Goal: Information Seeking & Learning: Learn about a topic

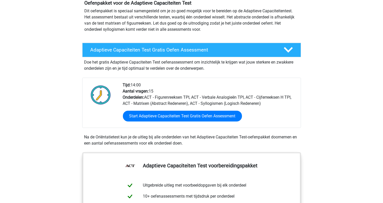
scroll to position [102, 0]
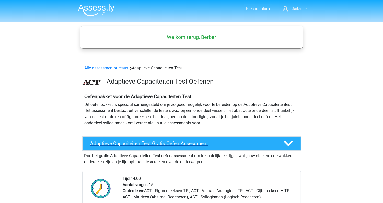
click at [152, 143] on h4 "Adaptieve Capaciteiten Test Gratis Oefen Assessment" at bounding box center [183, 143] width 185 height 6
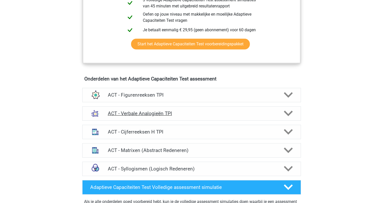
scroll to position [230, 0]
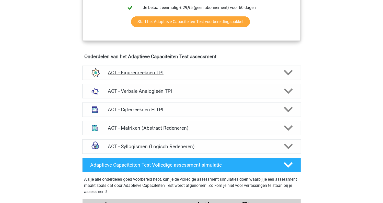
click at [142, 71] on h4 "ACT - Figurenreeksen TPI" at bounding box center [191, 73] width 167 height 6
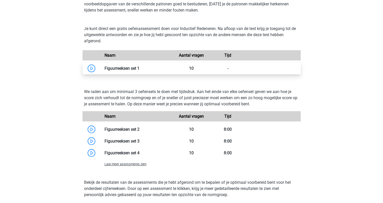
scroll to position [307, 0]
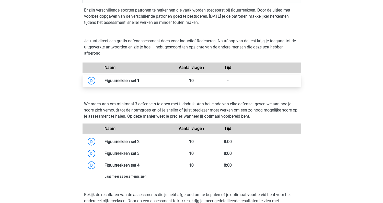
click at [140, 79] on link at bounding box center [140, 80] width 0 height 5
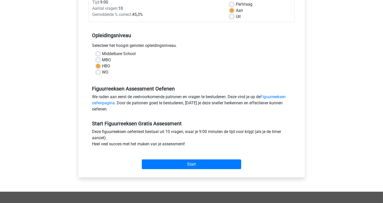
scroll to position [102, 0]
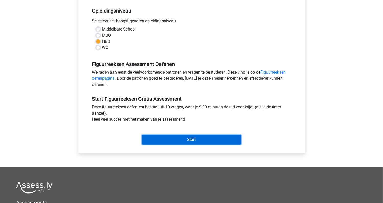
click at [185, 141] on input "Start" at bounding box center [191, 140] width 99 height 10
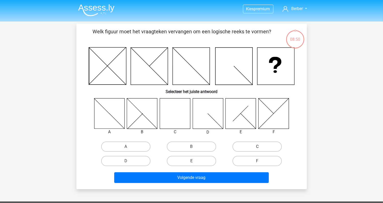
click at [260, 143] on label "C" at bounding box center [257, 146] width 49 height 10
click at [260, 146] on input "C" at bounding box center [259, 147] width 3 height 3
radio input "true"
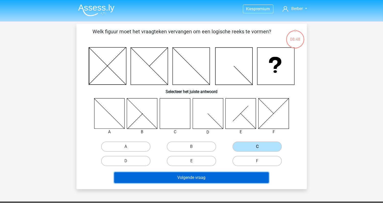
click at [215, 177] on button "Volgende vraag" at bounding box center [191, 177] width 155 height 11
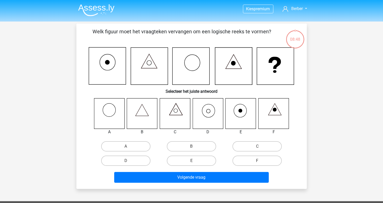
scroll to position [24, 0]
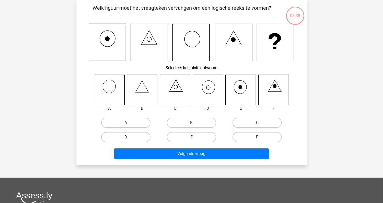
click at [133, 137] on label "D" at bounding box center [125, 137] width 49 height 10
click at [129, 137] on input "D" at bounding box center [127, 138] width 3 height 3
radio input "true"
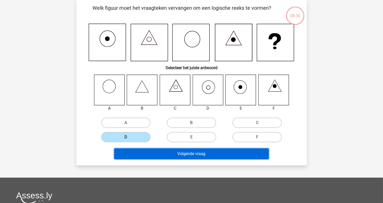
click at [192, 155] on button "Volgende vraag" at bounding box center [191, 153] width 155 height 11
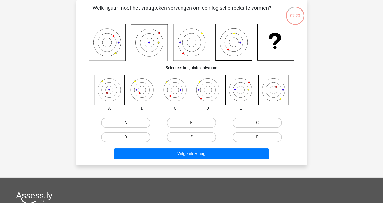
click at [125, 123] on label "A" at bounding box center [125, 122] width 49 height 10
click at [126, 123] on input "A" at bounding box center [127, 123] width 3 height 3
radio input "true"
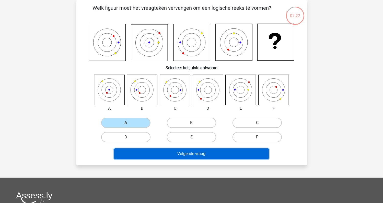
click at [179, 154] on button "Volgende vraag" at bounding box center [191, 153] width 155 height 11
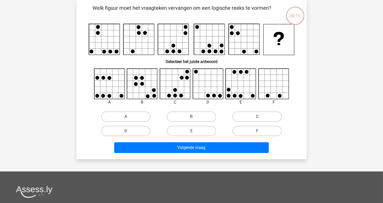
click at [251, 119] on label "C" at bounding box center [257, 116] width 49 height 10
click at [258, 119] on input "C" at bounding box center [259, 117] width 3 height 3
radio input "true"
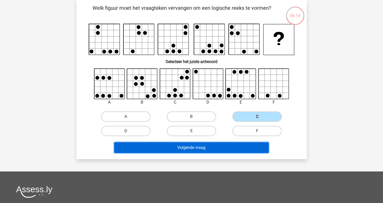
click at [198, 148] on button "Volgende vraag" at bounding box center [191, 147] width 155 height 11
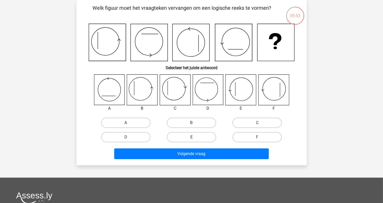
click at [194, 136] on label "E" at bounding box center [191, 137] width 49 height 10
click at [194, 137] on input "E" at bounding box center [193, 138] width 3 height 3
radio input "true"
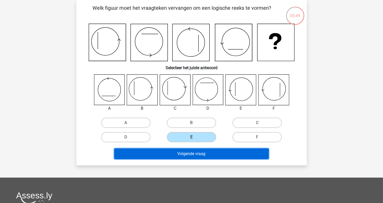
click at [205, 152] on button "Volgende vraag" at bounding box center [191, 153] width 155 height 11
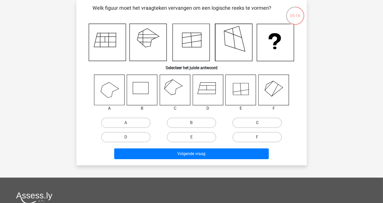
click at [247, 122] on label "C" at bounding box center [257, 122] width 49 height 10
click at [258, 122] on input "C" at bounding box center [259, 123] width 3 height 3
radio input "true"
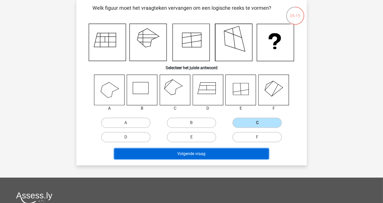
click at [223, 152] on button "Volgende vraag" at bounding box center [191, 153] width 155 height 11
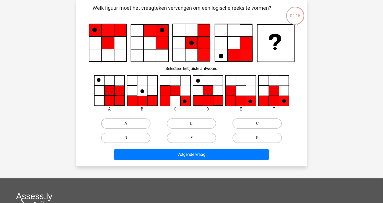
click at [137, 137] on label "D" at bounding box center [125, 137] width 49 height 10
click at [129, 138] on input "D" at bounding box center [127, 139] width 3 height 3
radio input "true"
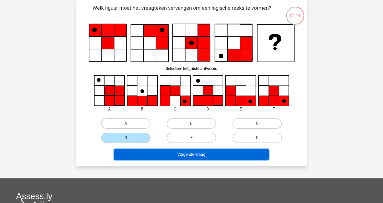
click at [244, 155] on button "Volgende vraag" at bounding box center [191, 154] width 155 height 11
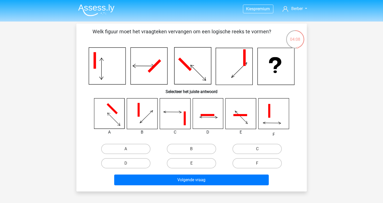
scroll to position [26, 0]
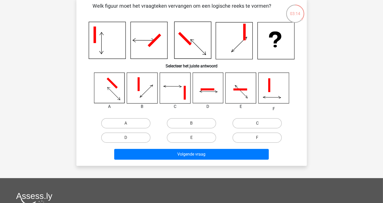
click at [262, 124] on label "C" at bounding box center [257, 123] width 49 height 10
click at [261, 124] on input "C" at bounding box center [259, 124] width 3 height 3
radio input "true"
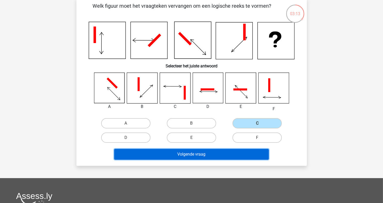
click at [235, 156] on button "Volgende vraag" at bounding box center [191, 154] width 155 height 11
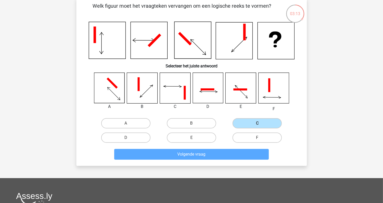
scroll to position [24, 0]
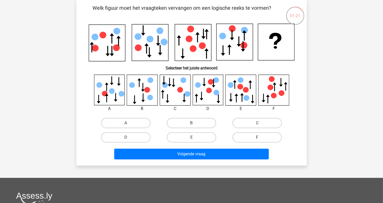
click at [261, 136] on label "F" at bounding box center [257, 137] width 49 height 10
click at [261, 137] on input "F" at bounding box center [259, 138] width 3 height 3
radio input "true"
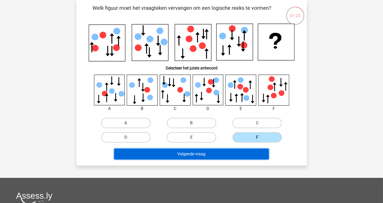
click at [239, 152] on button "Volgende vraag" at bounding box center [191, 153] width 155 height 11
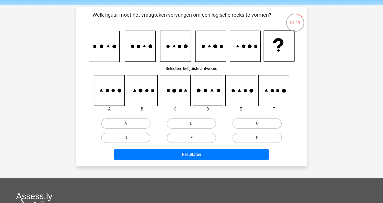
scroll to position [26, 0]
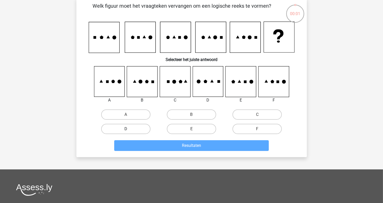
click at [122, 130] on label "D" at bounding box center [125, 129] width 49 height 10
click at [126, 130] on input "D" at bounding box center [127, 130] width 3 height 3
radio input "true"
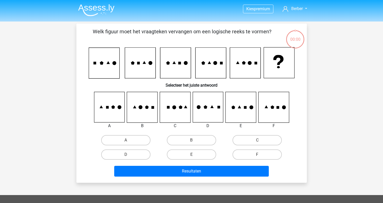
scroll to position [26, 0]
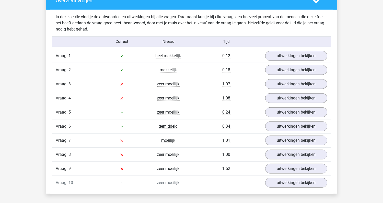
scroll to position [384, 0]
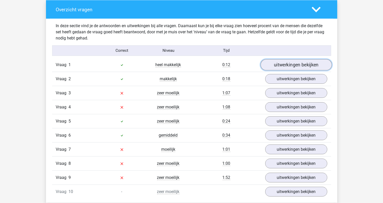
click at [300, 63] on link "uitwerkingen bekijken" at bounding box center [296, 64] width 71 height 11
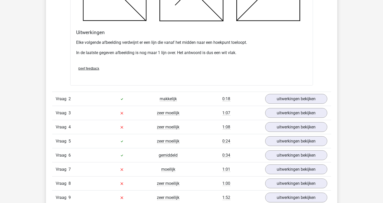
scroll to position [690, 0]
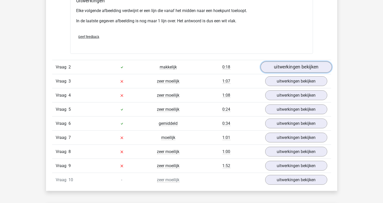
click at [305, 66] on link "uitwerkingen bekijken" at bounding box center [296, 66] width 71 height 11
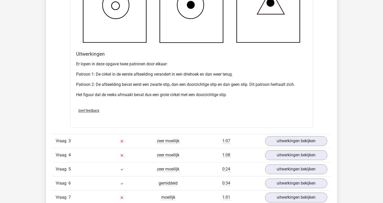
scroll to position [997, 0]
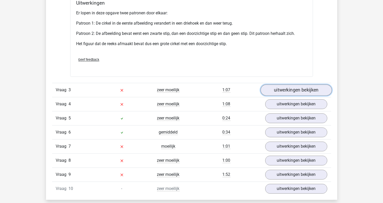
click at [283, 88] on link "uitwerkingen bekijken" at bounding box center [296, 89] width 71 height 11
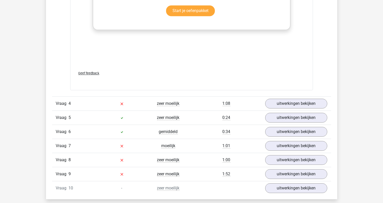
scroll to position [1458, 0]
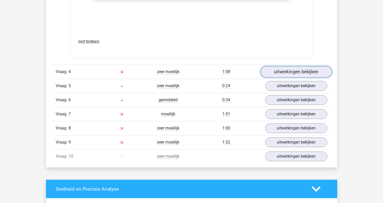
click at [290, 73] on link "uitwerkingen bekijken" at bounding box center [296, 71] width 71 height 11
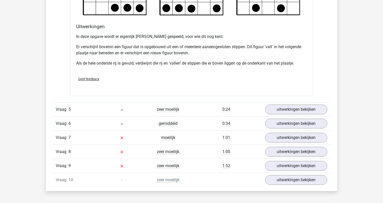
scroll to position [1764, 0]
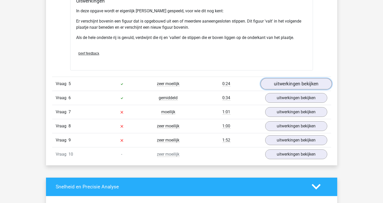
click at [281, 83] on link "uitwerkingen bekijken" at bounding box center [296, 83] width 71 height 11
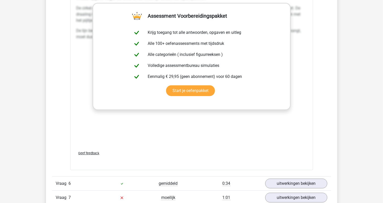
scroll to position [2174, 0]
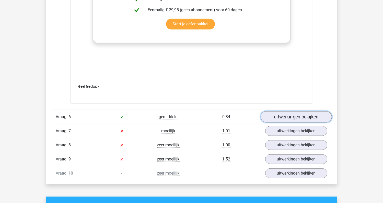
click at [295, 115] on link "uitwerkingen bekijken" at bounding box center [296, 116] width 71 height 11
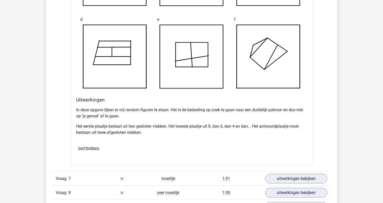
scroll to position [2480, 0]
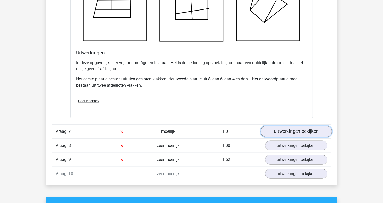
click at [296, 130] on link "uitwerkingen bekijken" at bounding box center [296, 131] width 71 height 11
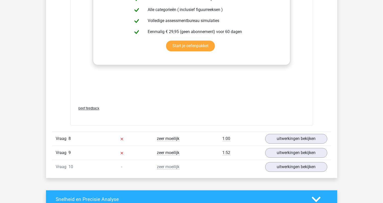
scroll to position [2966, 0]
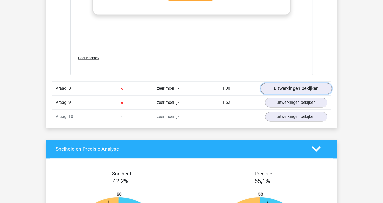
click at [301, 85] on link "uitwerkingen bekijken" at bounding box center [296, 88] width 71 height 11
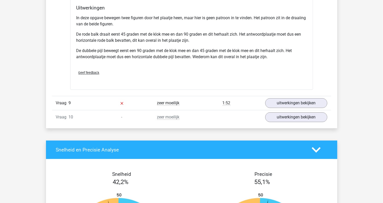
scroll to position [3299, 0]
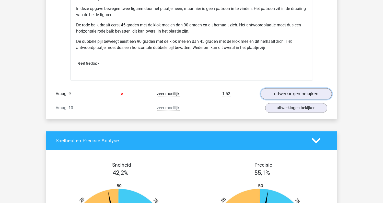
click at [285, 92] on link "uitwerkingen bekijken" at bounding box center [296, 93] width 71 height 11
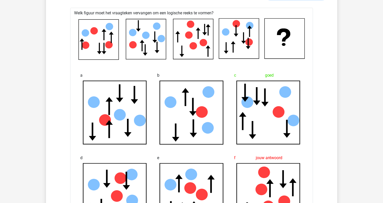
scroll to position [3324, 0]
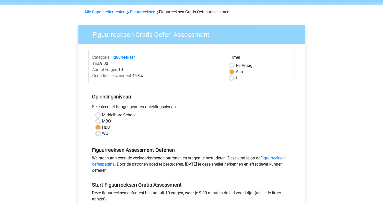
scroll to position [26, 0]
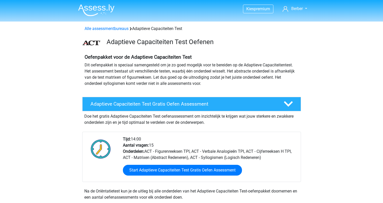
scroll to position [307, 0]
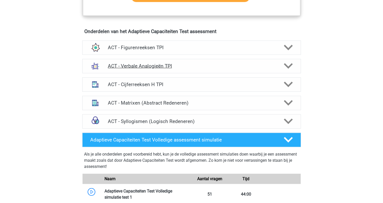
click at [150, 64] on h4 "ACT - Verbale Analogieën TPI" at bounding box center [191, 66] width 167 height 6
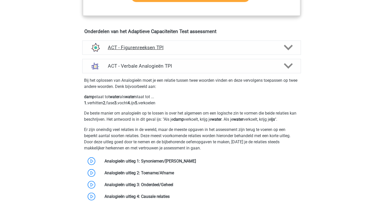
click at [289, 47] on polygon at bounding box center [288, 48] width 9 height 6
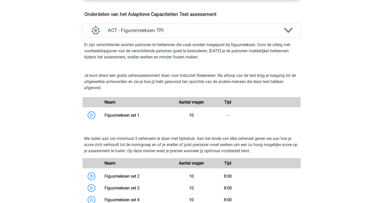
scroll to position [358, 0]
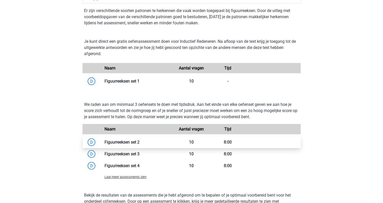
click at [140, 142] on link at bounding box center [140, 141] width 0 height 5
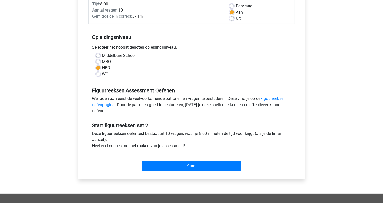
scroll to position [77, 0]
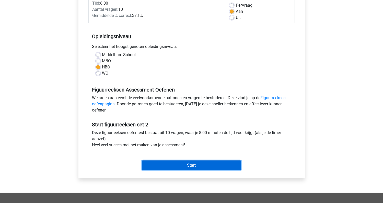
click at [199, 166] on input "Start" at bounding box center [191, 165] width 99 height 10
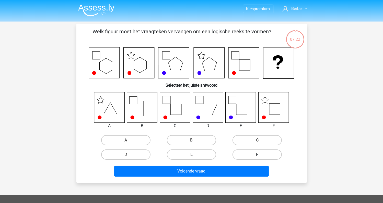
click at [264, 154] on label "F" at bounding box center [257, 154] width 49 height 10
click at [261, 154] on input "F" at bounding box center [259, 155] width 3 height 3
radio input "true"
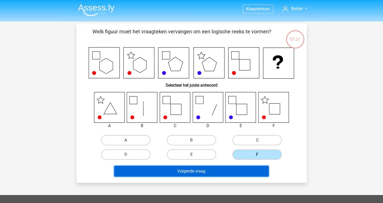
click at [208, 172] on button "Volgende vraag" at bounding box center [191, 170] width 155 height 11
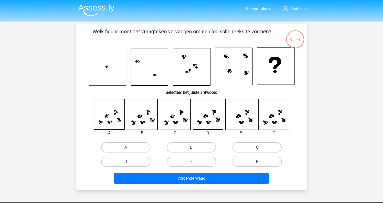
click at [266, 161] on label "F" at bounding box center [257, 161] width 49 height 10
click at [261, 161] on input "F" at bounding box center [259, 162] width 3 height 3
radio input "true"
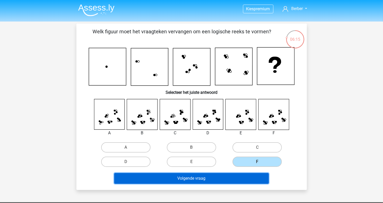
click at [217, 178] on button "Volgende vraag" at bounding box center [191, 178] width 155 height 11
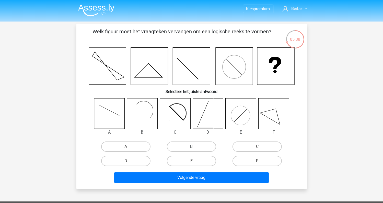
click at [196, 146] on label "B" at bounding box center [191, 146] width 49 height 10
click at [195, 146] on input "B" at bounding box center [193, 147] width 3 height 3
radio input "true"
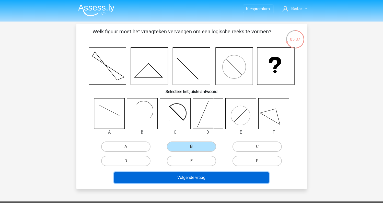
click at [204, 176] on button "Volgende vraag" at bounding box center [191, 177] width 155 height 11
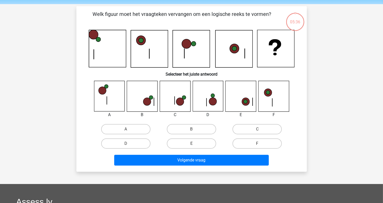
scroll to position [24, 0]
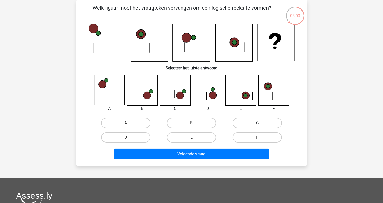
click at [266, 124] on label "C" at bounding box center [257, 123] width 49 height 10
click at [261, 124] on input "C" at bounding box center [259, 124] width 3 height 3
radio input "true"
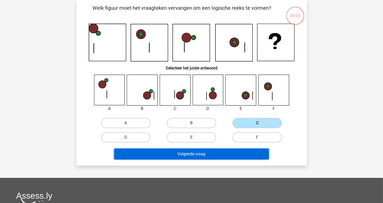
click at [202, 152] on button "Volgende vraag" at bounding box center [191, 153] width 155 height 11
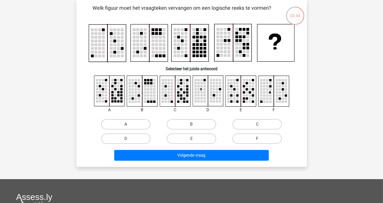
click at [119, 124] on label "A" at bounding box center [125, 124] width 49 height 10
click at [126, 124] on input "A" at bounding box center [127, 125] width 3 height 3
radio input "true"
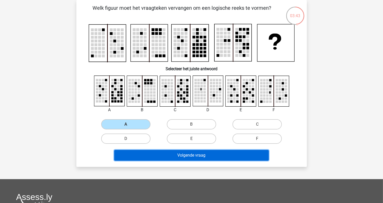
click at [178, 155] on button "Volgende vraag" at bounding box center [191, 155] width 155 height 11
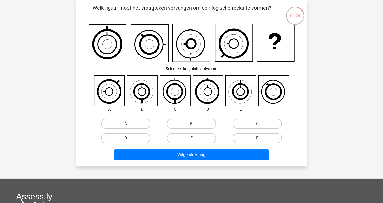
click at [251, 137] on label "F" at bounding box center [257, 138] width 49 height 10
click at [258, 138] on input "F" at bounding box center [259, 139] width 3 height 3
radio input "true"
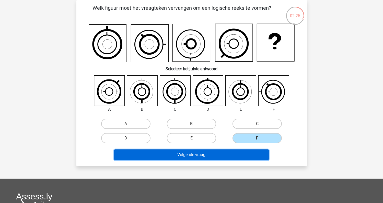
click at [241, 151] on button "Volgende vraag" at bounding box center [191, 154] width 155 height 11
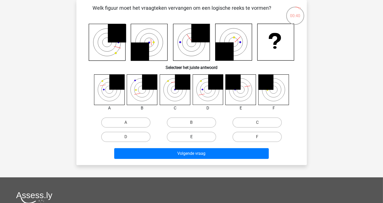
click at [198, 136] on label "E" at bounding box center [191, 136] width 49 height 10
click at [195, 137] on input "E" at bounding box center [193, 138] width 3 height 3
radio input "true"
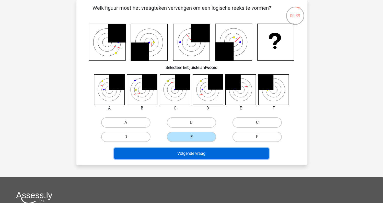
click at [198, 153] on button "Volgende vraag" at bounding box center [191, 153] width 155 height 11
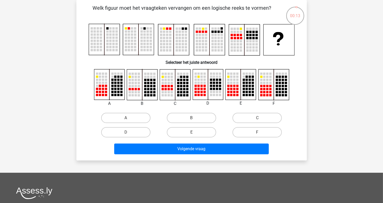
click at [258, 118] on input "C" at bounding box center [259, 119] width 3 height 3
radio input "true"
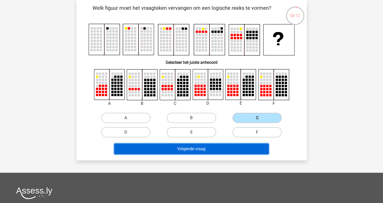
click at [232, 147] on button "Volgende vraag" at bounding box center [191, 148] width 155 height 11
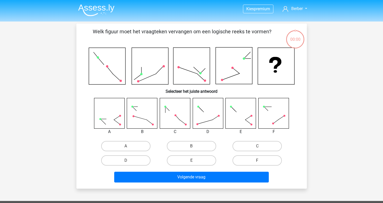
scroll to position [24, 0]
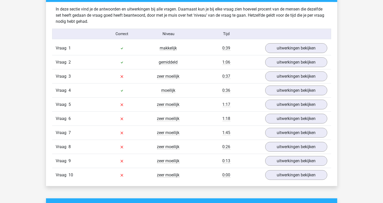
scroll to position [409, 0]
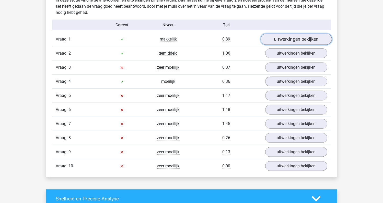
click at [296, 41] on link "uitwerkingen bekijken" at bounding box center [296, 38] width 71 height 11
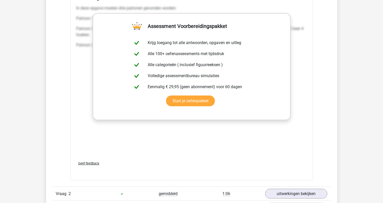
scroll to position [767, 0]
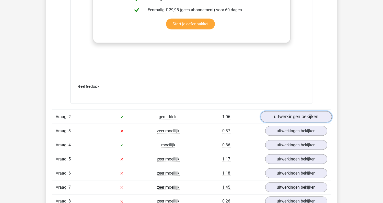
click at [290, 113] on link "uitwerkingen bekijken" at bounding box center [296, 116] width 71 height 11
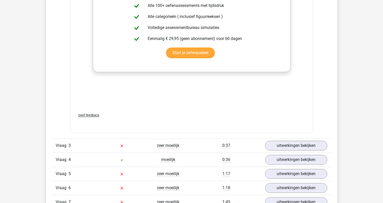
scroll to position [1227, 0]
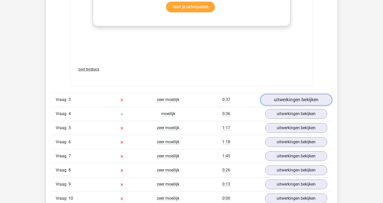
click at [289, 100] on link "uitwerkingen bekijken" at bounding box center [296, 99] width 71 height 11
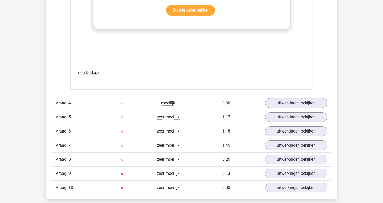
scroll to position [1688, 0]
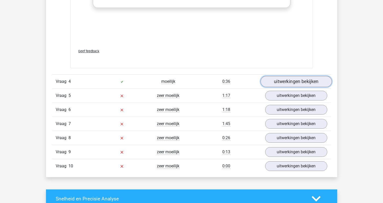
click at [278, 82] on link "uitwerkingen bekijken" at bounding box center [296, 81] width 71 height 11
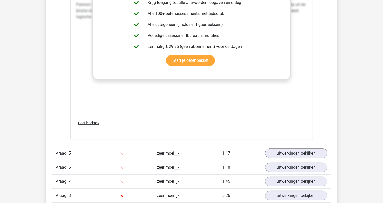
scroll to position [2097, 0]
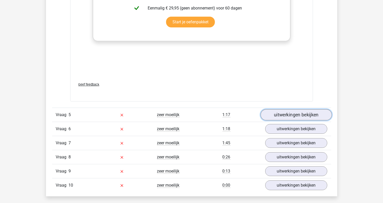
click at [293, 111] on link "uitwerkingen bekijken" at bounding box center [296, 114] width 71 height 11
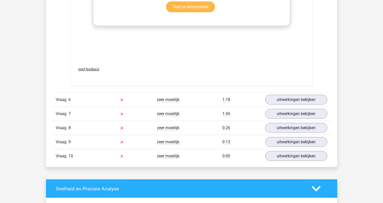
scroll to position [2583, 0]
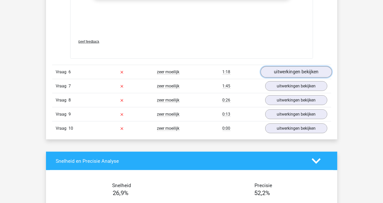
click at [277, 70] on link "uitwerkingen bekijken" at bounding box center [296, 71] width 71 height 11
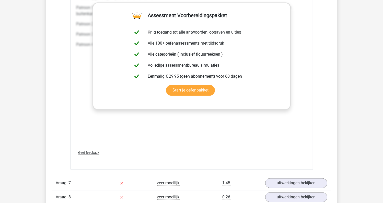
scroll to position [2992, 0]
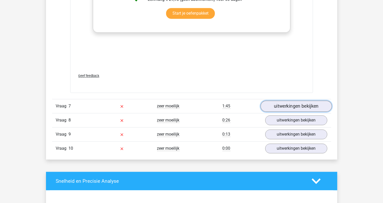
click at [277, 105] on link "uitwerkingen bekijken" at bounding box center [296, 105] width 71 height 11
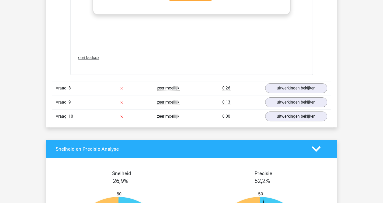
scroll to position [3452, 0]
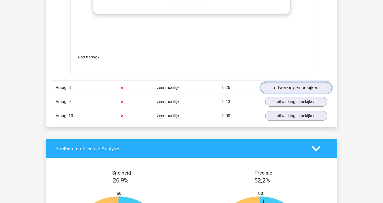
click at [300, 86] on link "uitwerkingen bekijken" at bounding box center [296, 87] width 71 height 11
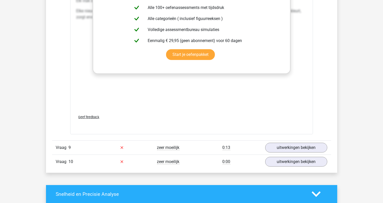
scroll to position [3887, 0]
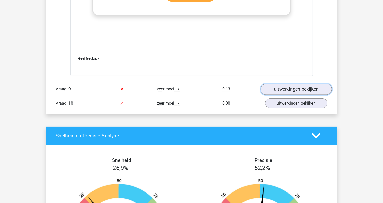
click at [312, 89] on link "uitwerkingen bekijken" at bounding box center [296, 88] width 71 height 11
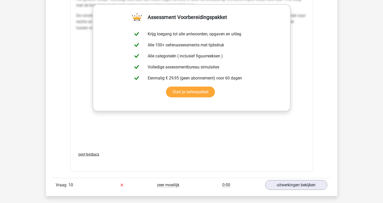
scroll to position [4270, 0]
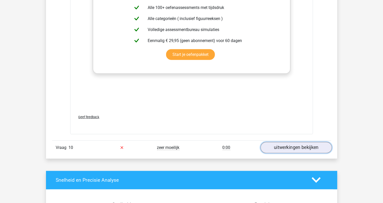
click at [305, 144] on link "uitwerkingen bekijken" at bounding box center [296, 147] width 71 height 11
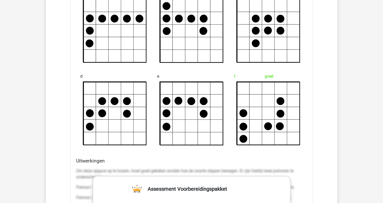
scroll to position [4552, 0]
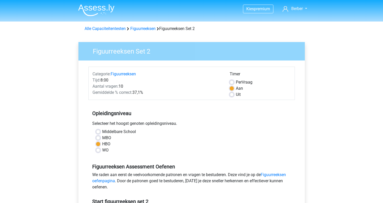
scroll to position [77, 0]
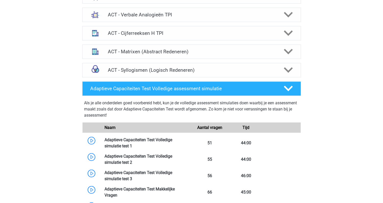
scroll to position [332, 0]
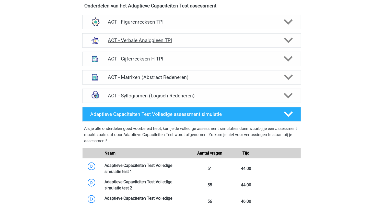
click at [135, 40] on h4 "ACT - Verbale Analogieën TPI" at bounding box center [191, 40] width 167 height 6
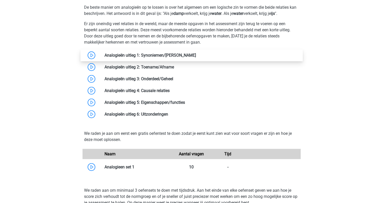
scroll to position [460, 0]
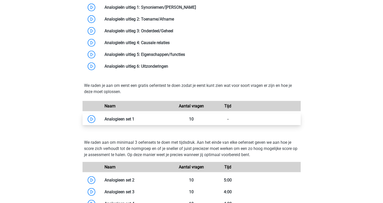
click at [135, 117] on link at bounding box center [135, 118] width 0 height 5
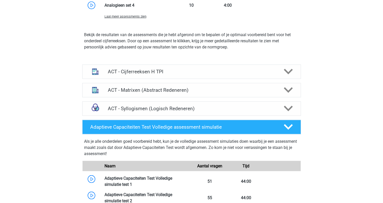
scroll to position [665, 0]
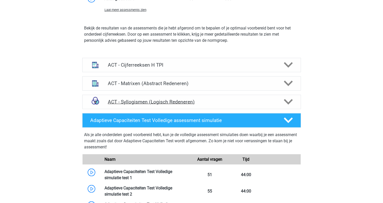
click at [135, 101] on h4 "ACT - Syllogismen (Logisch Redeneren)" at bounding box center [191, 102] width 167 height 6
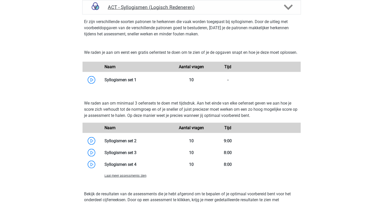
scroll to position [767, 0]
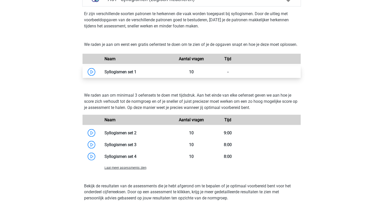
click at [137, 74] on link at bounding box center [137, 71] width 0 height 5
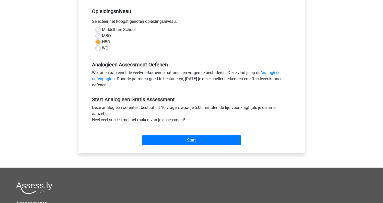
scroll to position [102, 0]
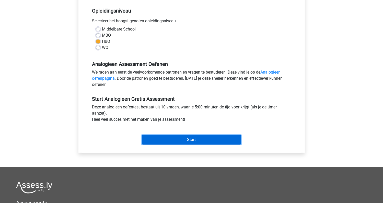
click at [169, 141] on input "Start" at bounding box center [191, 140] width 99 height 10
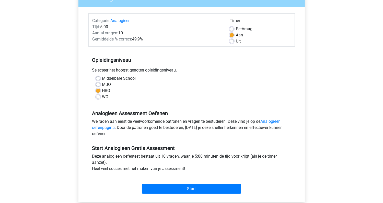
scroll to position [0, 0]
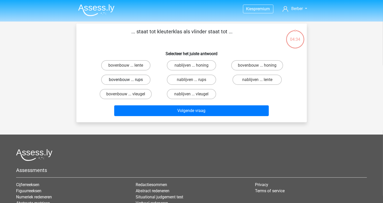
click at [115, 79] on label "bovenbouw ... rups" at bounding box center [125, 79] width 49 height 10
click at [126, 80] on input "bovenbouw ... rups" at bounding box center [127, 81] width 3 height 3
radio input "true"
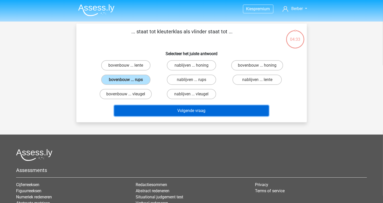
click at [161, 107] on button "Volgende vraag" at bounding box center [191, 110] width 155 height 11
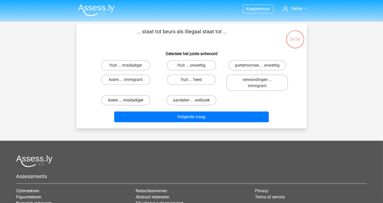
click at [118, 100] on label "koers ... misdadiger" at bounding box center [125, 100] width 49 height 10
click at [126, 100] on input "koers ... misdadiger" at bounding box center [127, 101] width 3 height 3
radio input "true"
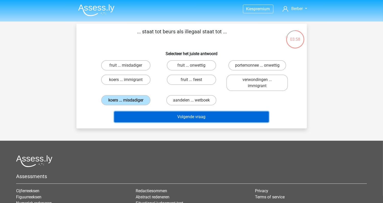
click at [216, 118] on button "Volgende vraag" at bounding box center [191, 116] width 155 height 11
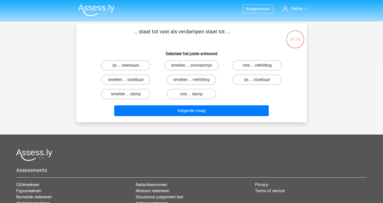
click at [256, 64] on label "rots ... verhitting" at bounding box center [257, 65] width 49 height 10
click at [258, 65] on input "rots ... verhitting" at bounding box center [259, 66] width 3 height 3
radio input "true"
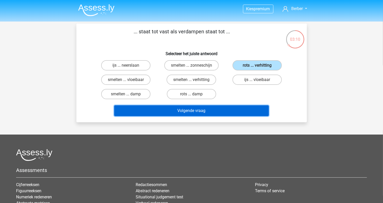
click at [173, 109] on button "Volgende vraag" at bounding box center [191, 110] width 155 height 11
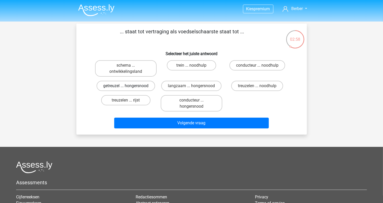
click at [115, 84] on label "getreuzel ... hongersnood" at bounding box center [126, 86] width 59 height 10
click at [126, 86] on input "getreuzel ... hongersnood" at bounding box center [127, 87] width 3 height 3
radio input "true"
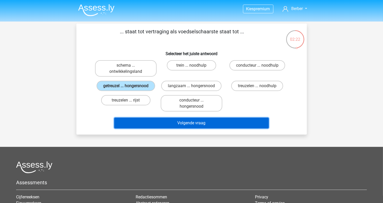
click at [220, 120] on button "Volgende vraag" at bounding box center [191, 122] width 155 height 11
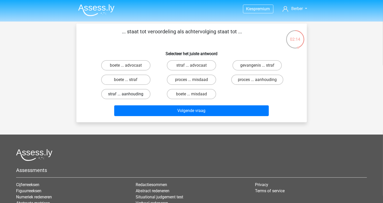
click at [122, 93] on label "straf ... aanhouding" at bounding box center [125, 94] width 49 height 10
click at [126, 94] on input "straf ... aanhouding" at bounding box center [127, 95] width 3 height 3
radio input "true"
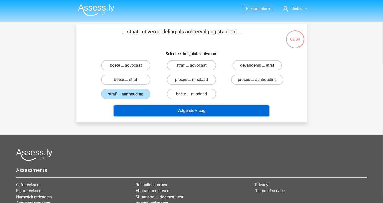
click at [147, 106] on button "Volgende vraag" at bounding box center [191, 110] width 155 height 11
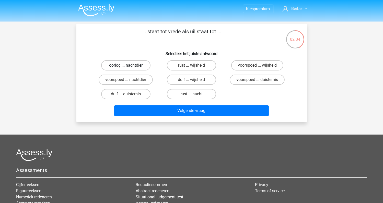
click at [137, 67] on label "oorlog ... nachtdier" at bounding box center [125, 65] width 49 height 10
click at [129, 67] on input "oorlog ... nachtdier" at bounding box center [127, 66] width 3 height 3
radio input "true"
click at [196, 80] on label "duif ... wijsheid" at bounding box center [191, 79] width 49 height 10
click at [195, 80] on input "duif ... wijsheid" at bounding box center [193, 81] width 3 height 3
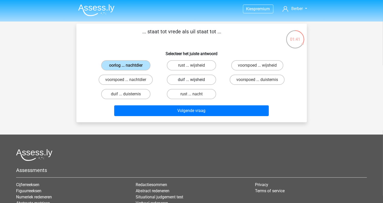
radio input "true"
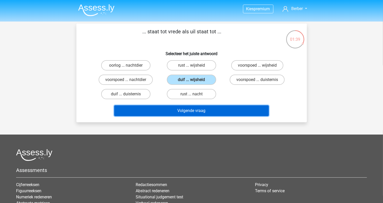
click at [197, 111] on button "Volgende vraag" at bounding box center [191, 110] width 155 height 11
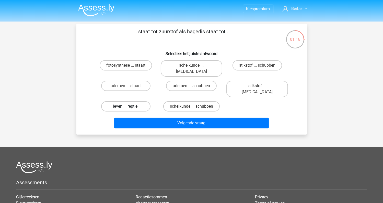
click at [126, 101] on label "leven ... reptiel" at bounding box center [125, 106] width 49 height 10
click at [126, 106] on input "leven ... reptiel" at bounding box center [127, 107] width 3 height 3
radio input "true"
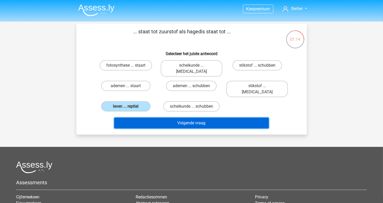
click at [165, 117] on button "Volgende vraag" at bounding box center [191, 122] width 155 height 11
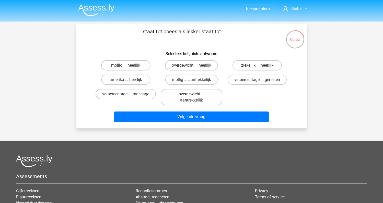
click at [187, 99] on label "overgewicht ... aantrekkelijk" at bounding box center [192, 97] width 62 height 16
click at [192, 97] on input "overgewicht ... aantrekkelijk" at bounding box center [193, 95] width 3 height 3
radio input "true"
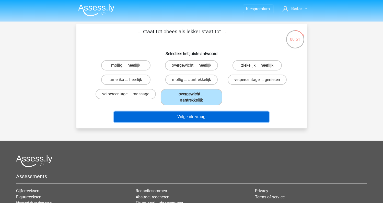
click at [190, 117] on button "Volgende vraag" at bounding box center [191, 116] width 155 height 11
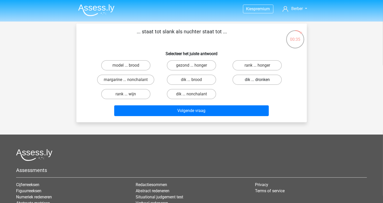
click at [250, 79] on label "dik ... dronken" at bounding box center [257, 79] width 49 height 10
click at [258, 80] on input "dik ... dronken" at bounding box center [259, 81] width 3 height 3
radio input "true"
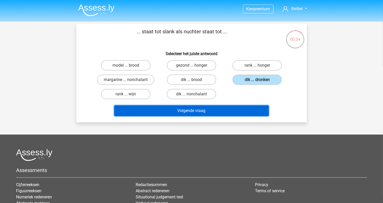
click at [236, 110] on button "Volgende vraag" at bounding box center [191, 110] width 155 height 11
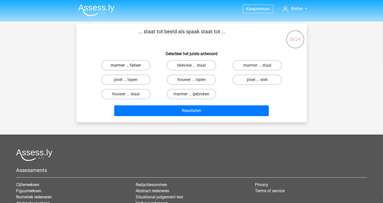
click at [121, 65] on label "marmer ... fietser" at bounding box center [125, 65] width 49 height 10
click at [126, 65] on input "marmer ... fietser" at bounding box center [127, 66] width 3 height 3
radio input "true"
click at [254, 81] on label "pixel ... wiel" at bounding box center [257, 79] width 49 height 10
click at [258, 81] on input "pixel ... wiel" at bounding box center [259, 81] width 3 height 3
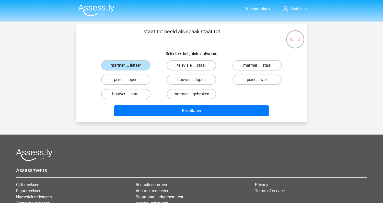
radio input "true"
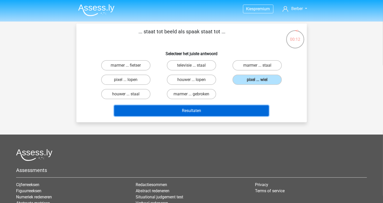
click at [219, 114] on button "Resultaten" at bounding box center [191, 110] width 155 height 11
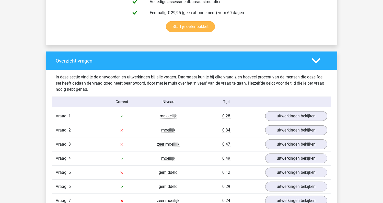
scroll to position [384, 0]
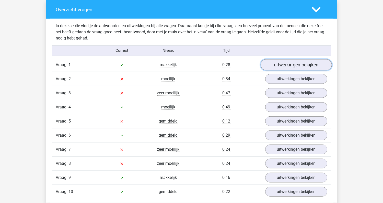
click at [288, 64] on link "uitwerkingen bekijken" at bounding box center [296, 64] width 71 height 11
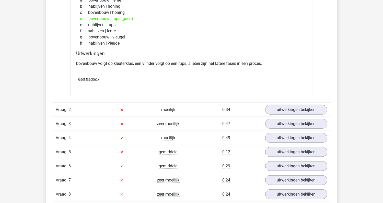
scroll to position [486, 0]
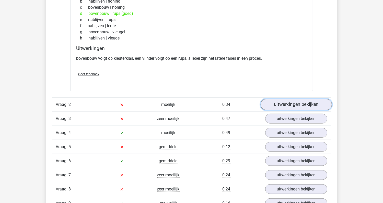
click at [286, 105] on link "uitwerkingen bekijken" at bounding box center [296, 104] width 71 height 11
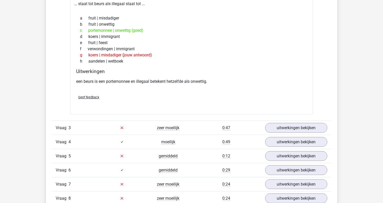
scroll to position [639, 0]
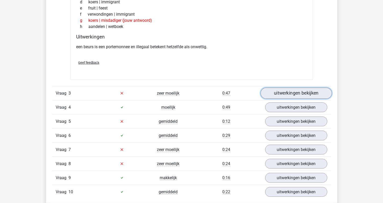
click at [283, 96] on link "uitwerkingen bekijken" at bounding box center [296, 92] width 71 height 11
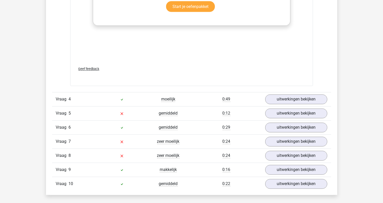
scroll to position [946, 0]
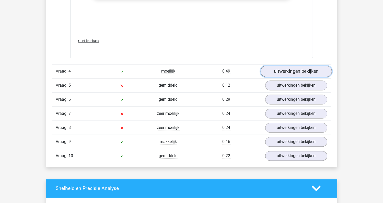
click at [294, 70] on link "uitwerkingen bekijken" at bounding box center [296, 71] width 71 height 11
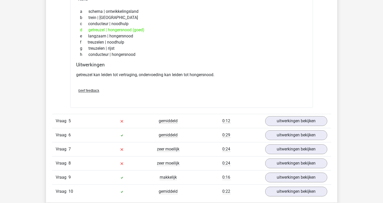
scroll to position [1048, 0]
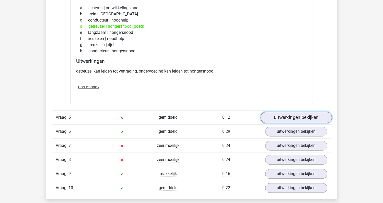
click at [287, 117] on link "uitwerkingen bekijken" at bounding box center [296, 116] width 71 height 11
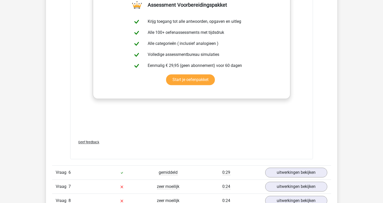
scroll to position [1355, 0]
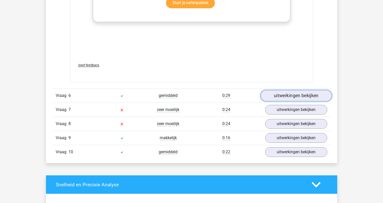
click at [282, 96] on link "uitwerkingen bekijken" at bounding box center [296, 95] width 71 height 11
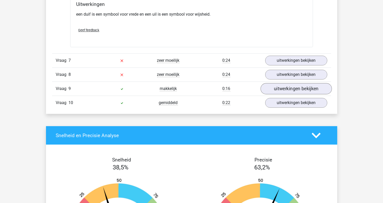
scroll to position [1534, 0]
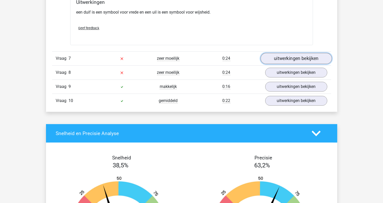
click at [286, 59] on link "uitwerkingen bekijken" at bounding box center [296, 58] width 71 height 11
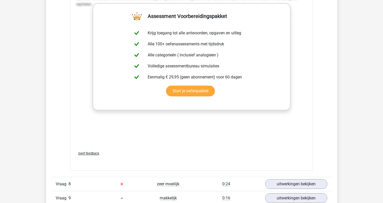
scroll to position [1764, 0]
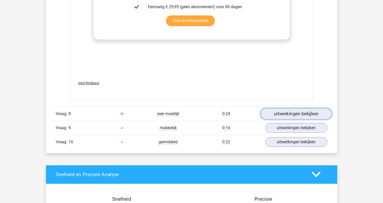
click at [285, 113] on link "uitwerkingen bekijken" at bounding box center [296, 113] width 71 height 11
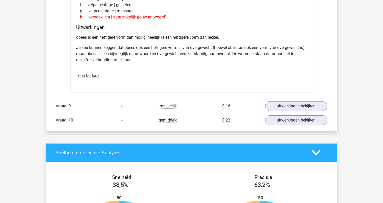
scroll to position [1943, 0]
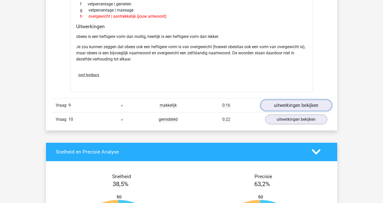
click at [300, 101] on link "uitwerkingen bekijken" at bounding box center [296, 104] width 71 height 11
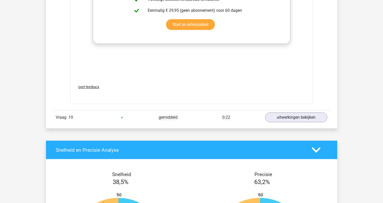
scroll to position [2225, 0]
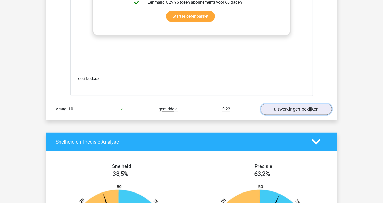
click at [285, 106] on link "uitwerkingen bekijken" at bounding box center [296, 108] width 71 height 11
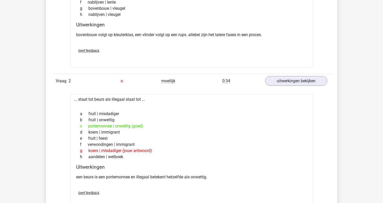
scroll to position [511, 0]
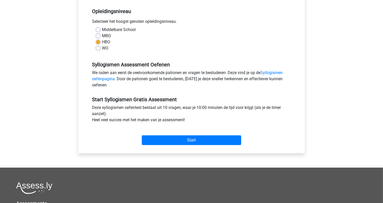
scroll to position [102, 0]
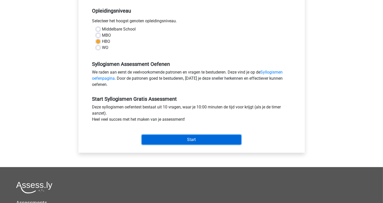
click at [178, 138] on input "Start" at bounding box center [191, 140] width 99 height 10
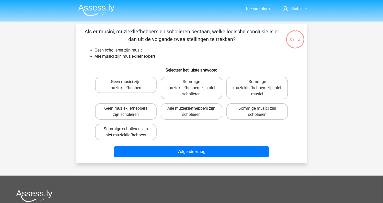
click at [147, 130] on label "Sommige scholieren zijn niet muziekliefhebbers" at bounding box center [126, 132] width 62 height 16
click at [129, 130] on input "Sommige scholieren zijn niet muziekliefhebbers" at bounding box center [127, 130] width 3 height 3
radio input "true"
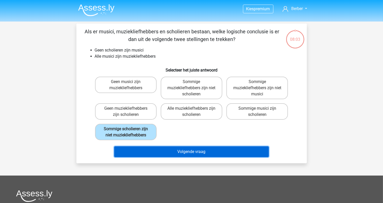
click at [187, 150] on button "Volgende vraag" at bounding box center [191, 151] width 155 height 11
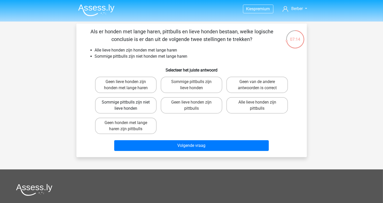
click at [113, 102] on label "Sommige pittbulls zijn niet lieve honden" at bounding box center [126, 105] width 62 height 16
click at [126, 102] on input "Sommige pittbulls zijn niet lieve honden" at bounding box center [127, 103] width 3 height 3
radio input "true"
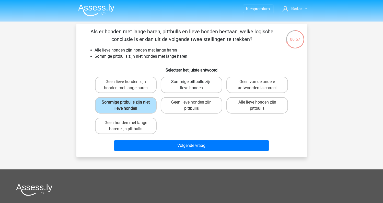
click at [211, 84] on label "Sommige pittbulls zijn lieve honden" at bounding box center [192, 84] width 62 height 16
click at [195, 84] on input "Sommige pittbulls zijn lieve honden" at bounding box center [193, 83] width 3 height 3
radio input "true"
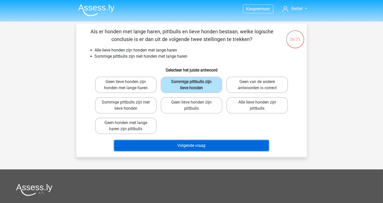
click at [207, 147] on button "Volgende vraag" at bounding box center [191, 145] width 155 height 11
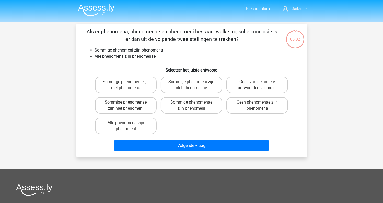
scroll to position [24, 0]
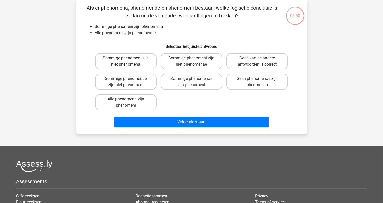
click at [140, 62] on label "Sommige phenomeni zijn niet phenomena" at bounding box center [126, 61] width 62 height 16
click at [129, 61] on input "Sommige phenomeni zijn niet phenomena" at bounding box center [127, 59] width 3 height 3
radio input "true"
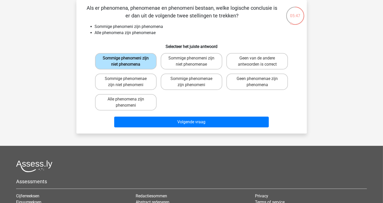
click at [146, 62] on label "Sommige phenomeni zijn niet phenomena" at bounding box center [126, 61] width 62 height 16
click at [129, 61] on input "Sommige phenomeni zijn niet phenomena" at bounding box center [127, 59] width 3 height 3
click at [206, 61] on label "Sommige phenomeni zijn niet phenomenae" at bounding box center [192, 61] width 62 height 16
click at [195, 61] on input "Sommige phenomeni zijn niet phenomenae" at bounding box center [193, 59] width 3 height 3
radio input "true"
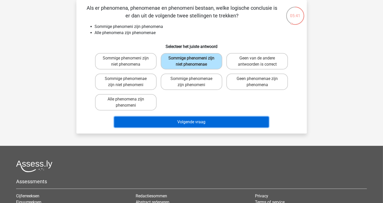
click at [173, 123] on button "Volgende vraag" at bounding box center [191, 121] width 155 height 11
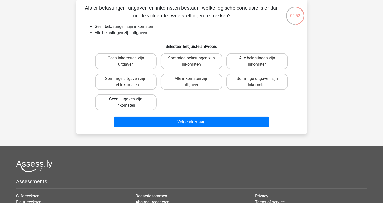
click at [143, 101] on label "Geen uitgaven zijn inkomsten" at bounding box center [126, 102] width 62 height 16
click at [129, 101] on input "Geen uitgaven zijn inkomsten" at bounding box center [127, 100] width 3 height 3
radio input "true"
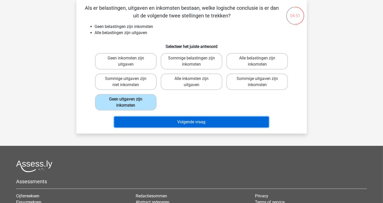
click at [193, 123] on button "Volgende vraag" at bounding box center [191, 121] width 155 height 11
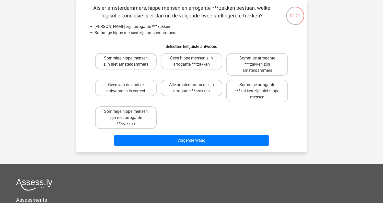
click at [136, 61] on label "Sommige hippe mensen zijn niet amsterdammers" at bounding box center [126, 61] width 62 height 16
click at [129, 61] on input "Sommige hippe mensen zijn niet amsterdammers" at bounding box center [127, 59] width 3 height 3
radio input "true"
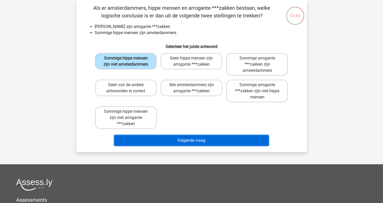
click at [229, 137] on button "Volgende vraag" at bounding box center [191, 140] width 155 height 11
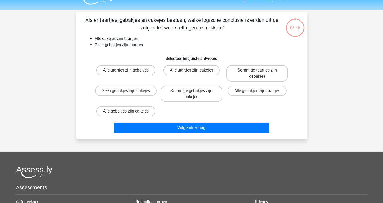
scroll to position [0, 0]
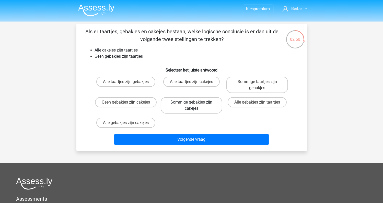
click at [203, 105] on label "Sommige gebakjes zijn cakejes" at bounding box center [192, 105] width 62 height 16
click at [195, 105] on input "Sommige gebakjes zijn cakejes" at bounding box center [193, 103] width 3 height 3
radio input "true"
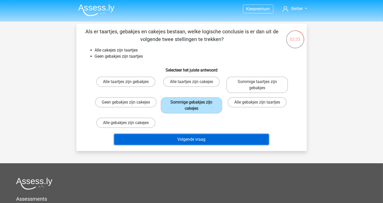
click at [192, 140] on button "Volgende vraag" at bounding box center [191, 139] width 155 height 11
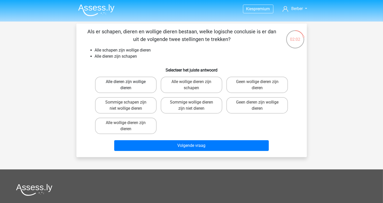
click at [116, 84] on label "Alle dieren zijn wollige dieren" at bounding box center [126, 84] width 62 height 16
click at [126, 84] on input "Alle dieren zijn wollige dieren" at bounding box center [127, 83] width 3 height 3
radio input "true"
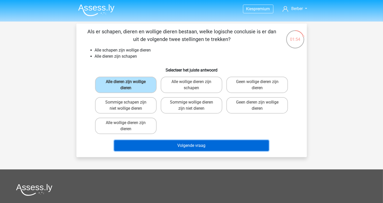
click at [172, 143] on button "Volgende vraag" at bounding box center [191, 145] width 155 height 11
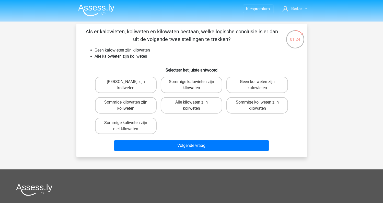
click at [193, 83] on input "Sommige kalowieten zijn kilowaten" at bounding box center [193, 83] width 3 height 3
radio input "true"
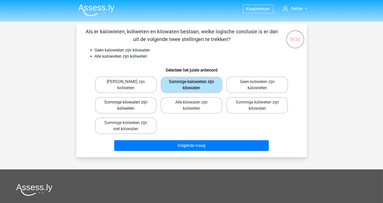
click at [133, 102] on label "Sommige kilowaten zijn koliweten" at bounding box center [126, 105] width 62 height 16
click at [129, 102] on input "Sommige kilowaten zijn koliweten" at bounding box center [127, 103] width 3 height 3
radio input "true"
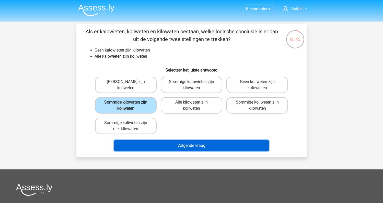
click at [185, 144] on button "Volgende vraag" at bounding box center [191, 145] width 155 height 11
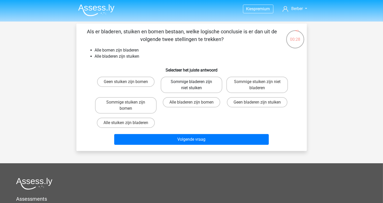
click at [182, 85] on label "Sommige bladeren zijn niet stuiken" at bounding box center [192, 84] width 62 height 16
click at [192, 85] on input "Sommige bladeren zijn niet stuiken" at bounding box center [193, 83] width 3 height 3
radio input "true"
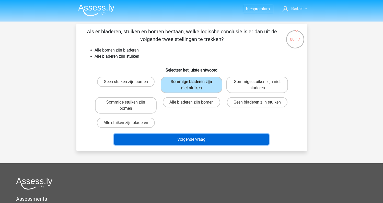
click at [194, 137] on button "Volgende vraag" at bounding box center [191, 139] width 155 height 11
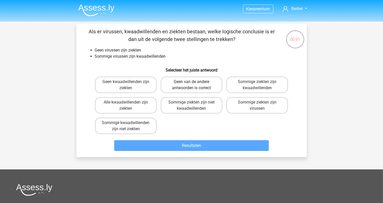
click at [178, 86] on label "Geen van de andere antwoorden is correct" at bounding box center [192, 84] width 62 height 16
click at [192, 85] on input "Geen van de andere antwoorden is correct" at bounding box center [193, 83] width 3 height 3
radio input "true"
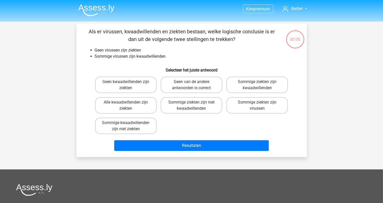
click at [177, 146] on button "Resultaten" at bounding box center [191, 145] width 155 height 11
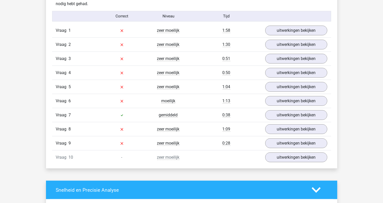
scroll to position [409, 0]
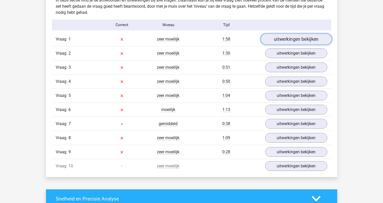
click at [284, 40] on link "uitwerkingen bekijken" at bounding box center [296, 38] width 71 height 11
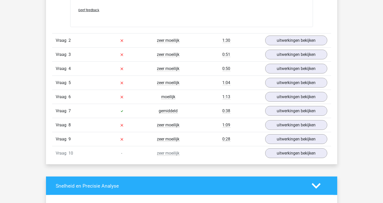
scroll to position [639, 0]
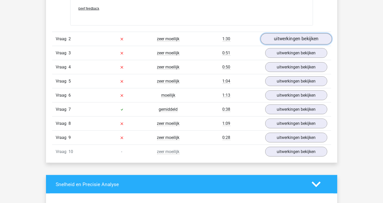
click at [285, 39] on link "uitwerkingen bekijken" at bounding box center [296, 38] width 71 height 11
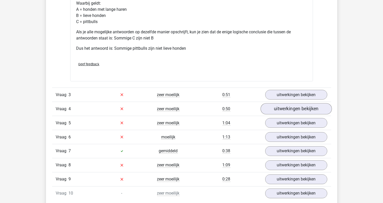
scroll to position [818, 0]
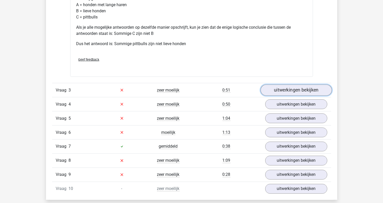
click at [302, 88] on link "uitwerkingen bekijken" at bounding box center [296, 89] width 71 height 11
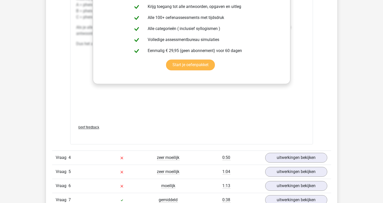
scroll to position [1125, 0]
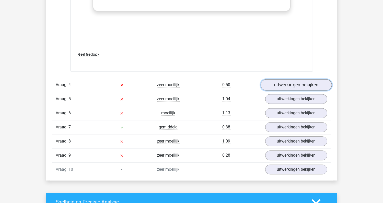
click at [309, 84] on link "uitwerkingen bekijken" at bounding box center [296, 84] width 71 height 11
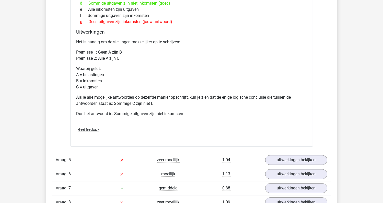
scroll to position [1406, 0]
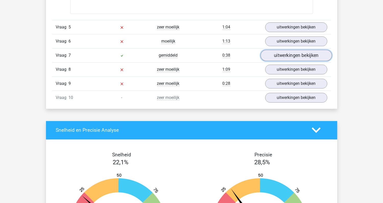
click at [291, 53] on link "uitwerkingen bekijken" at bounding box center [296, 55] width 71 height 11
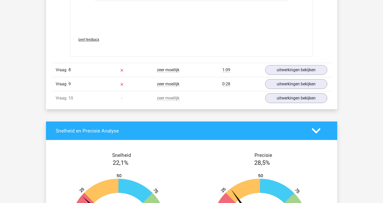
scroll to position [1688, 0]
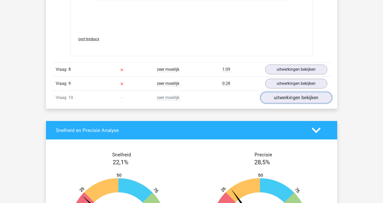
click at [282, 96] on link "uitwerkingen bekijken" at bounding box center [296, 97] width 71 height 11
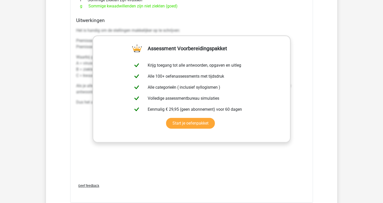
scroll to position [1867, 0]
